Goal: Information Seeking & Learning: Check status

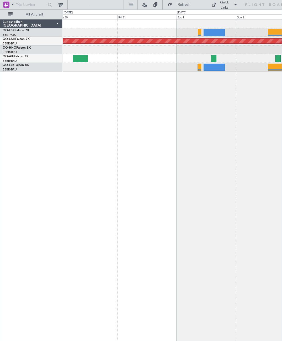
click at [217, 32] on div at bounding box center [214, 32] width 21 height 7
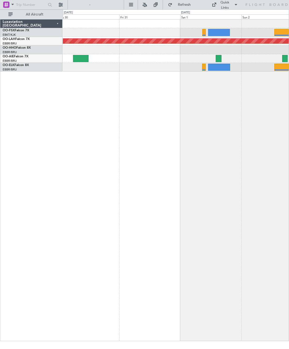
click at [213, 67] on div at bounding box center [219, 67] width 22 height 7
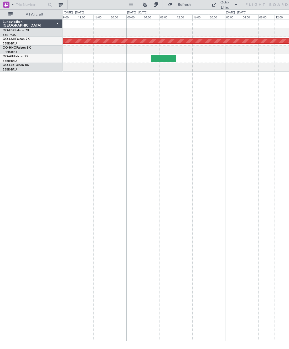
click at [166, 58] on div at bounding box center [163, 58] width 25 height 7
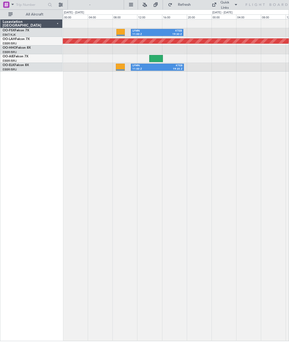
click at [157, 55] on div at bounding box center [155, 58] width 13 height 7
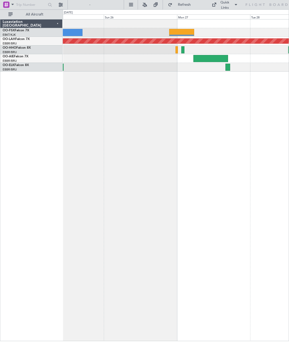
click at [176, 258] on div "Planned Maint [PERSON_NAME]-[GEOGRAPHIC_DATA][PERSON_NAME] ([GEOGRAPHIC_DATA][P…" at bounding box center [176, 180] width 226 height 322
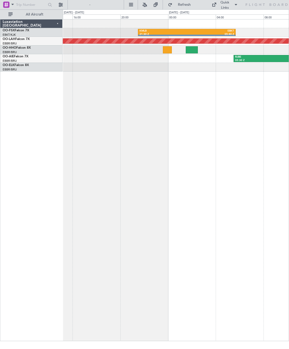
click at [194, 47] on div at bounding box center [192, 49] width 12 height 7
click at [192, 49] on div at bounding box center [192, 49] width 12 height 7
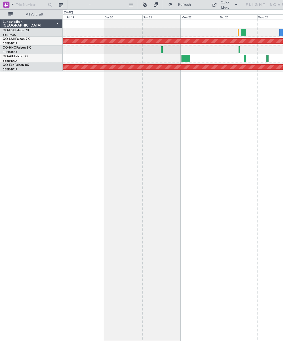
click at [216, 181] on div "Planned Maint [PERSON_NAME]-[GEOGRAPHIC_DATA][PERSON_NAME] ([GEOGRAPHIC_DATA][P…" at bounding box center [173, 180] width 220 height 322
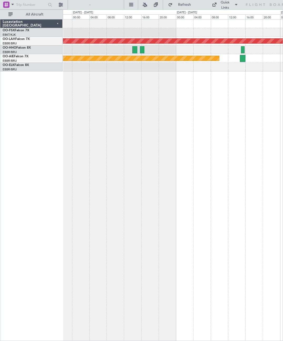
click at [184, 162] on div "Planned Maint [PERSON_NAME]-[GEOGRAPHIC_DATA][PERSON_NAME] ([GEOGRAPHIC_DATA][P…" at bounding box center [173, 180] width 220 height 322
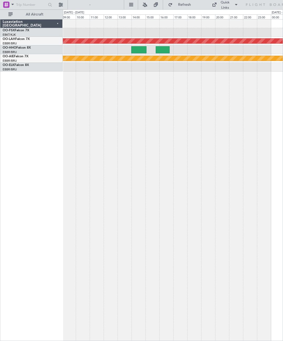
click at [140, 48] on div at bounding box center [138, 49] width 15 height 7
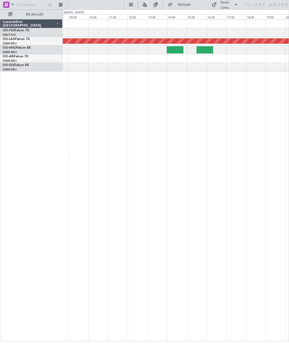
click at [174, 50] on div at bounding box center [175, 49] width 17 height 7
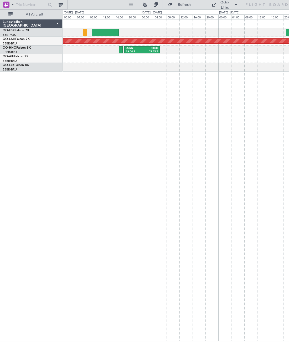
click at [149, 51] on div "05:55 Z" at bounding box center [150, 52] width 16 height 4
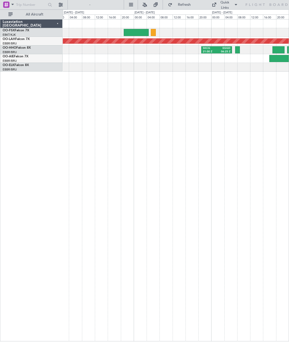
click at [215, 49] on div "SKCG" at bounding box center [210, 48] width 14 height 4
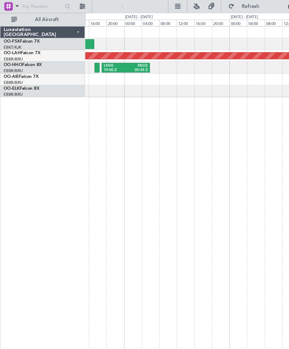
click at [96, 48] on div "SKCG" at bounding box center [101, 48] width 16 height 4
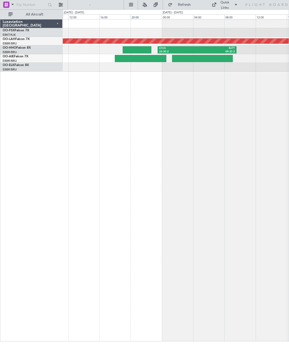
click at [199, 60] on div at bounding box center [202, 58] width 61 height 7
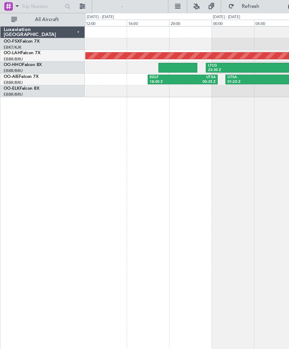
click at [201, 57] on div "RJAA" at bounding box center [210, 57] width 29 height 4
